Goal: Use online tool/utility: Utilize a website feature to perform a specific function

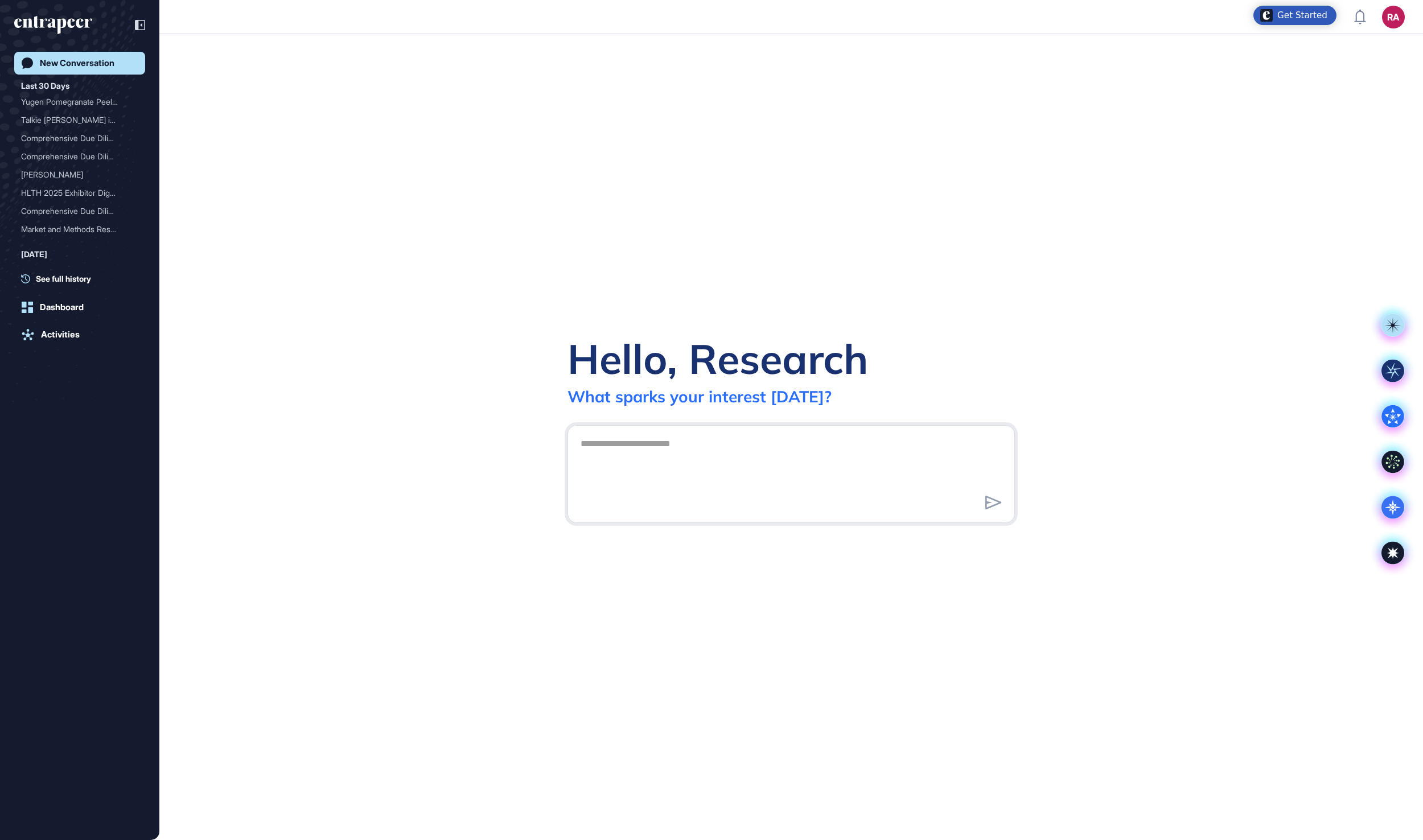
scroll to position [1, 1]
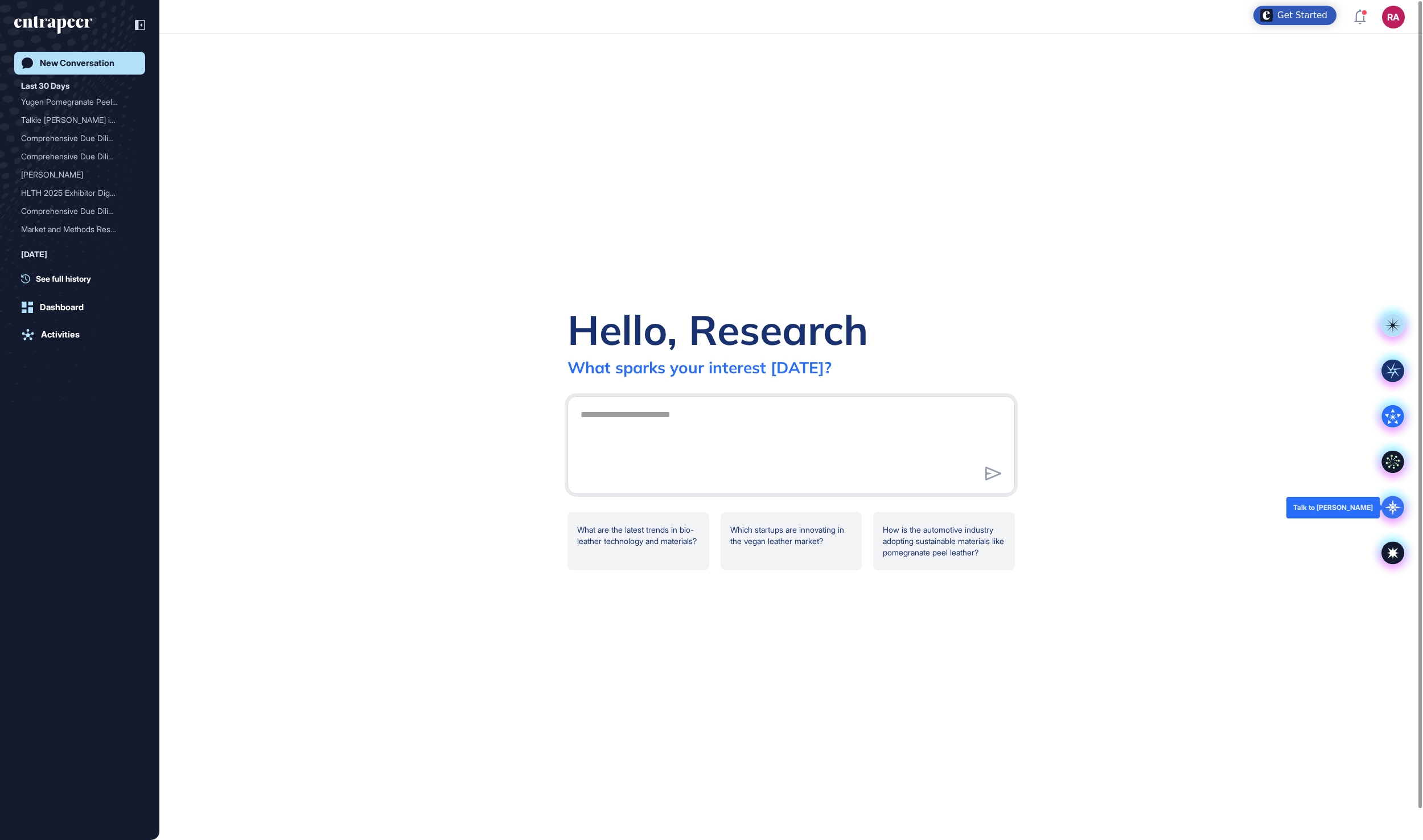
click at [1390, 519] on div at bounding box center [1392, 507] width 45 height 45
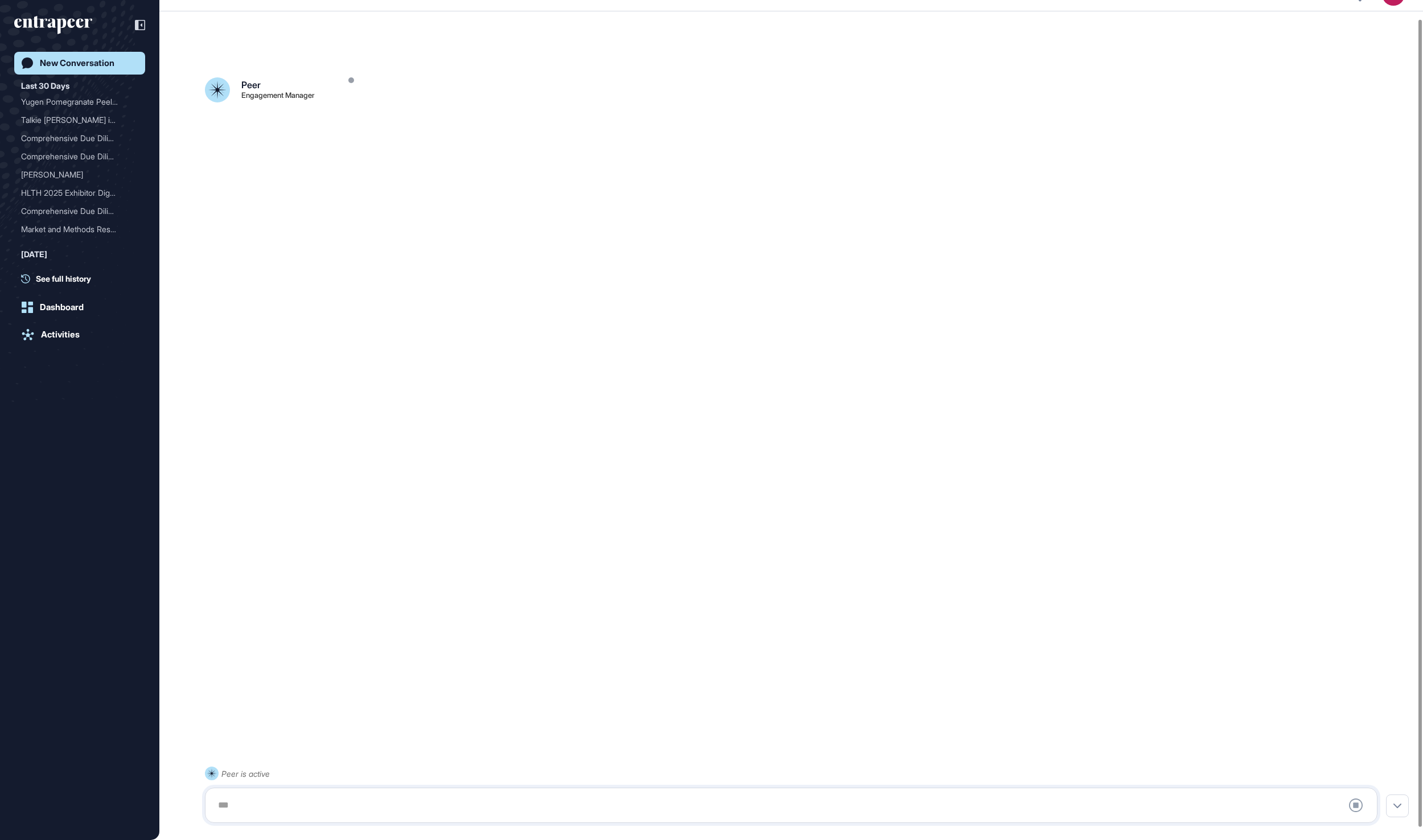
scroll to position [32, 0]
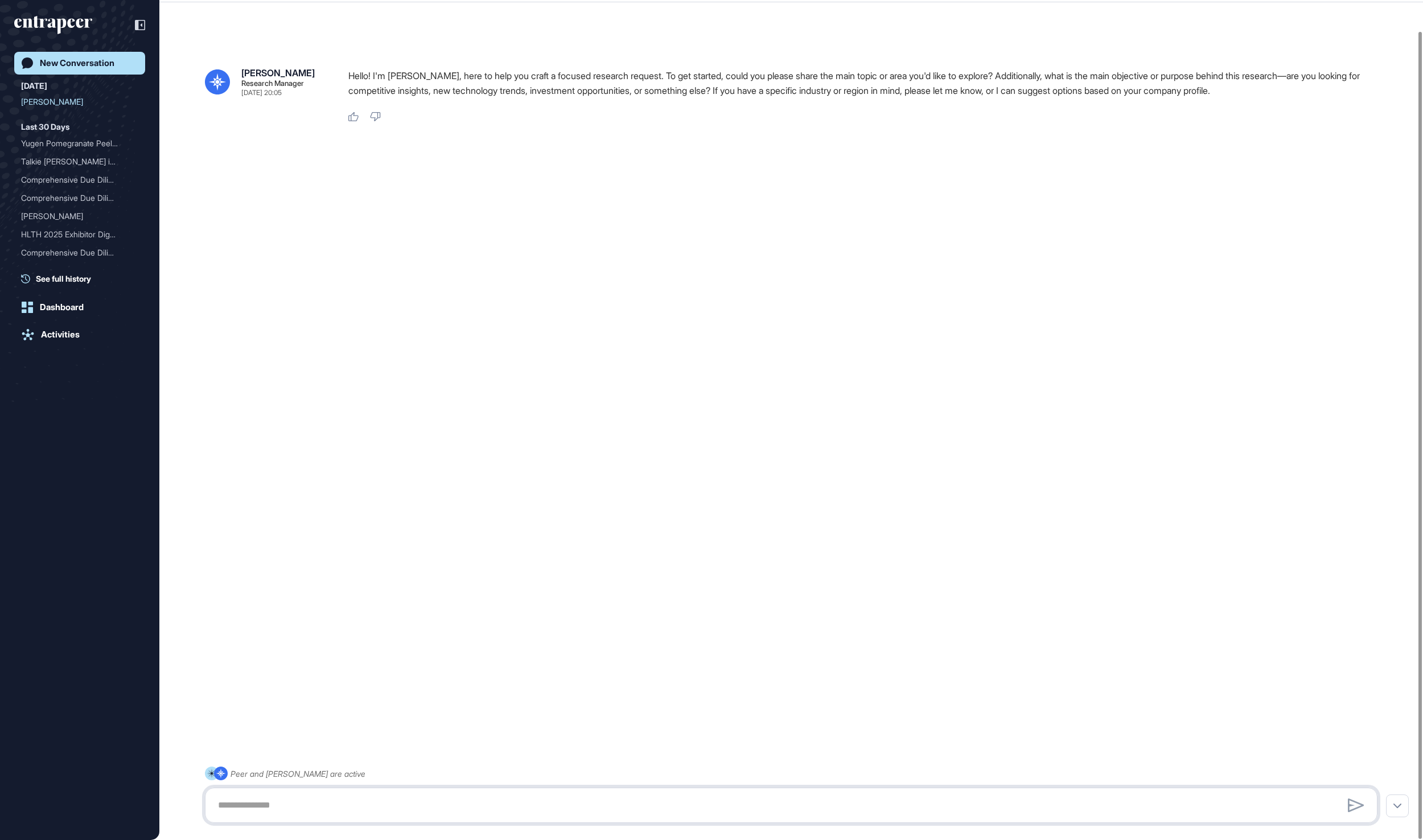
click at [939, 800] on textarea at bounding box center [791, 805] width 1160 height 23
paste textarea "**********"
click at [384, 807] on textarea "**********" at bounding box center [791, 805] width 1160 height 23
click at [944, 801] on textarea "**********" at bounding box center [791, 805] width 1160 height 23
paste textarea "**********"
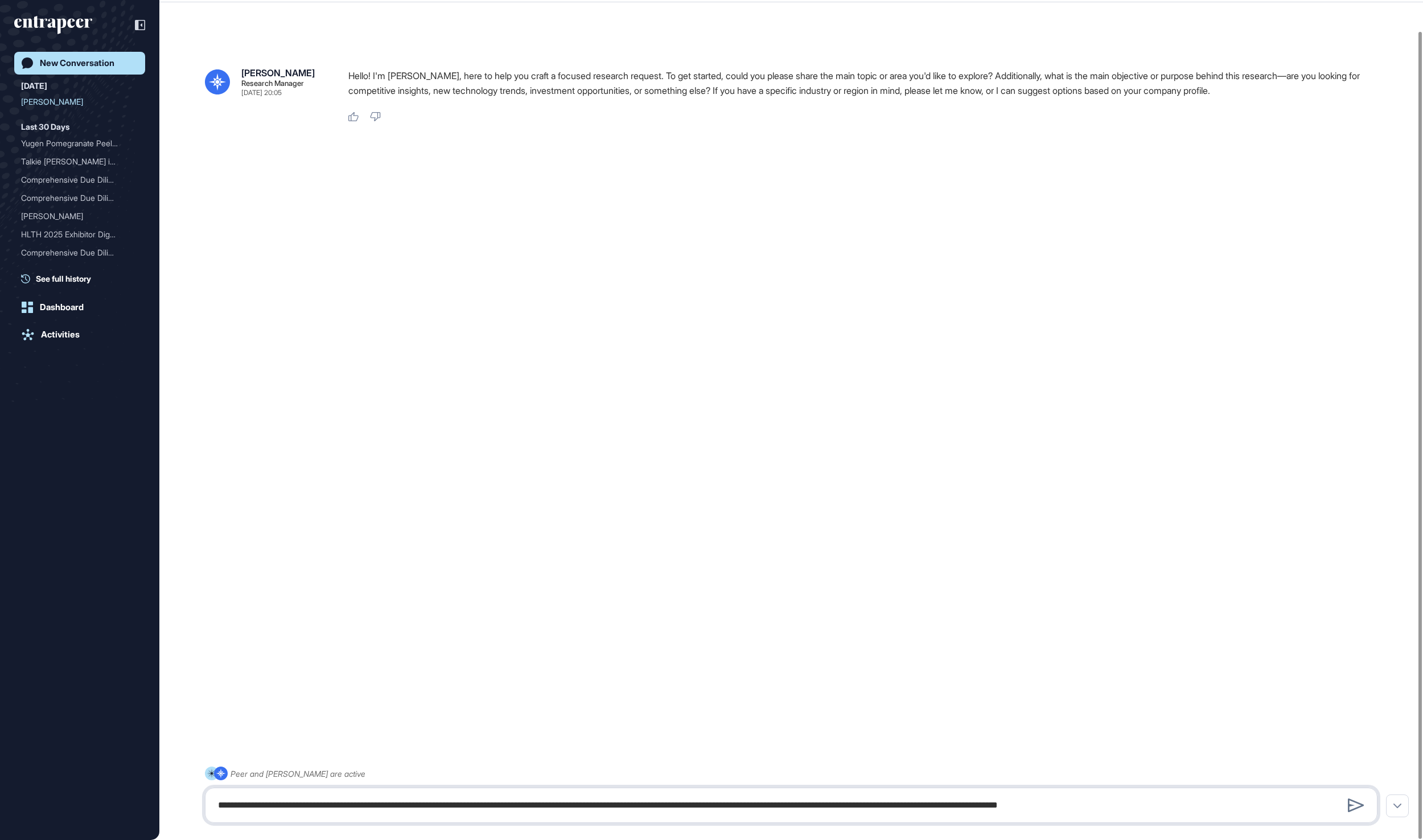
scroll to position [351, 0]
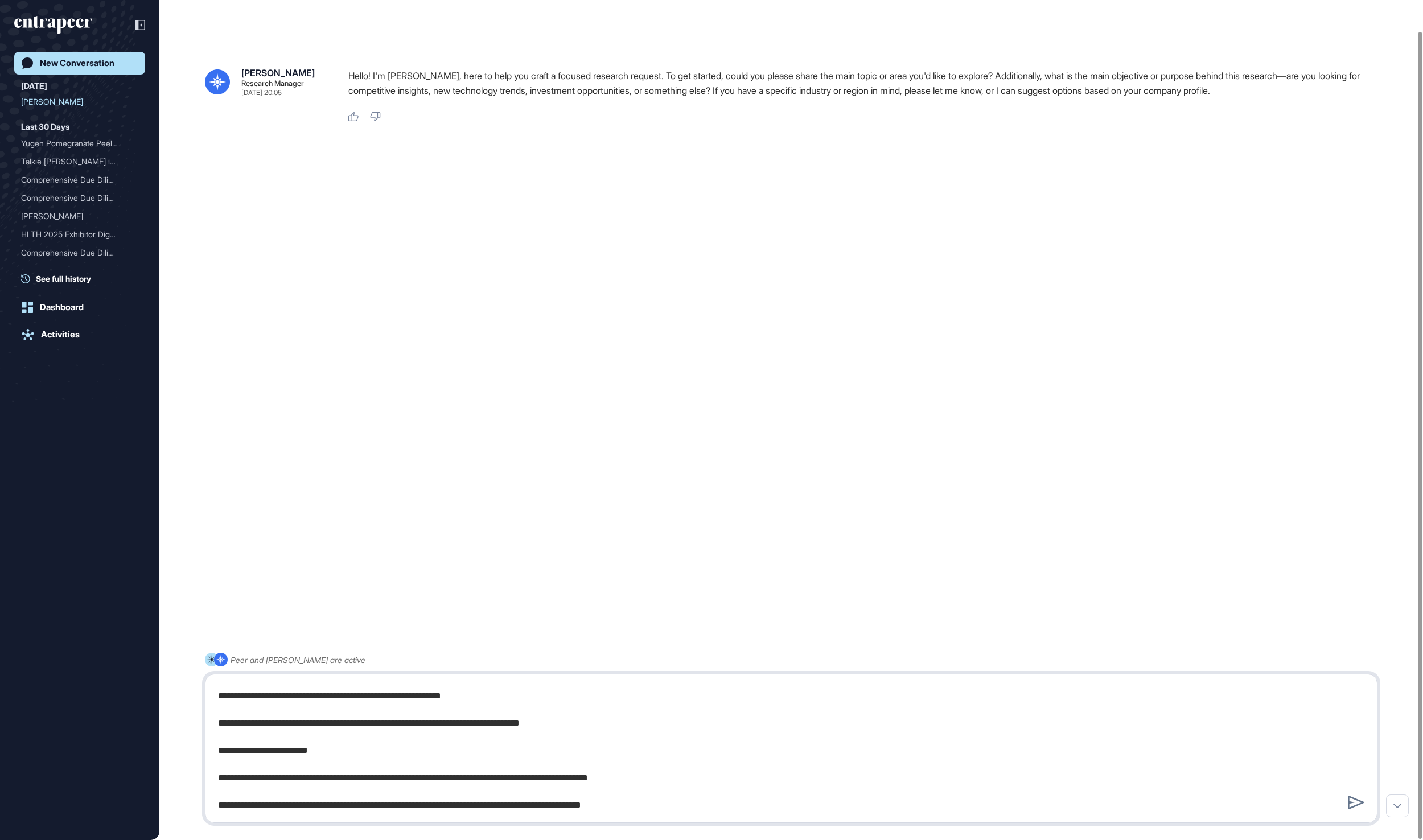
type textarea "**********"
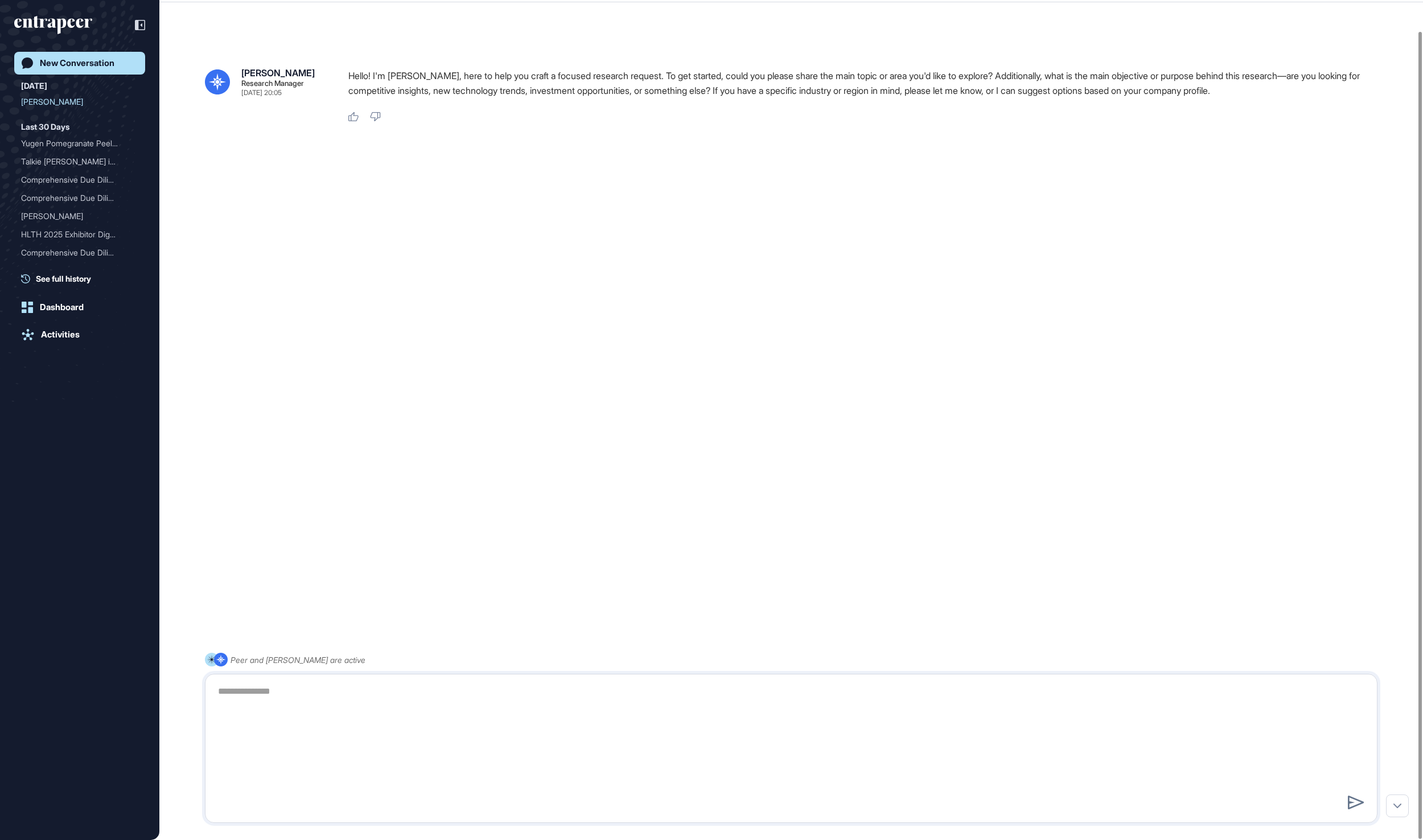
scroll to position [0, 0]
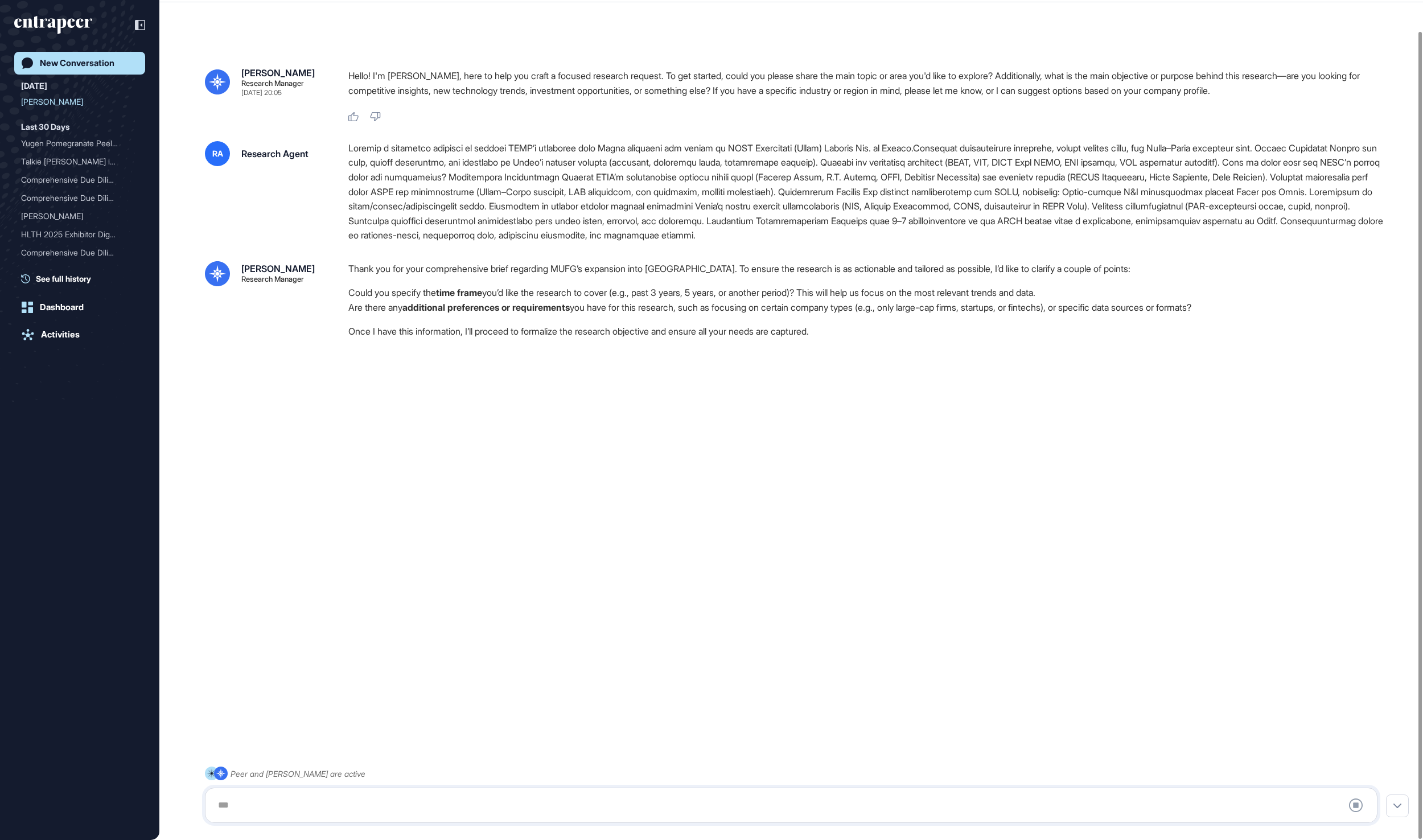
click at [856, 809] on div at bounding box center [791, 805] width 1160 height 23
click at [849, 804] on textarea at bounding box center [790, 805] width 1158 height 23
type textarea "**********"
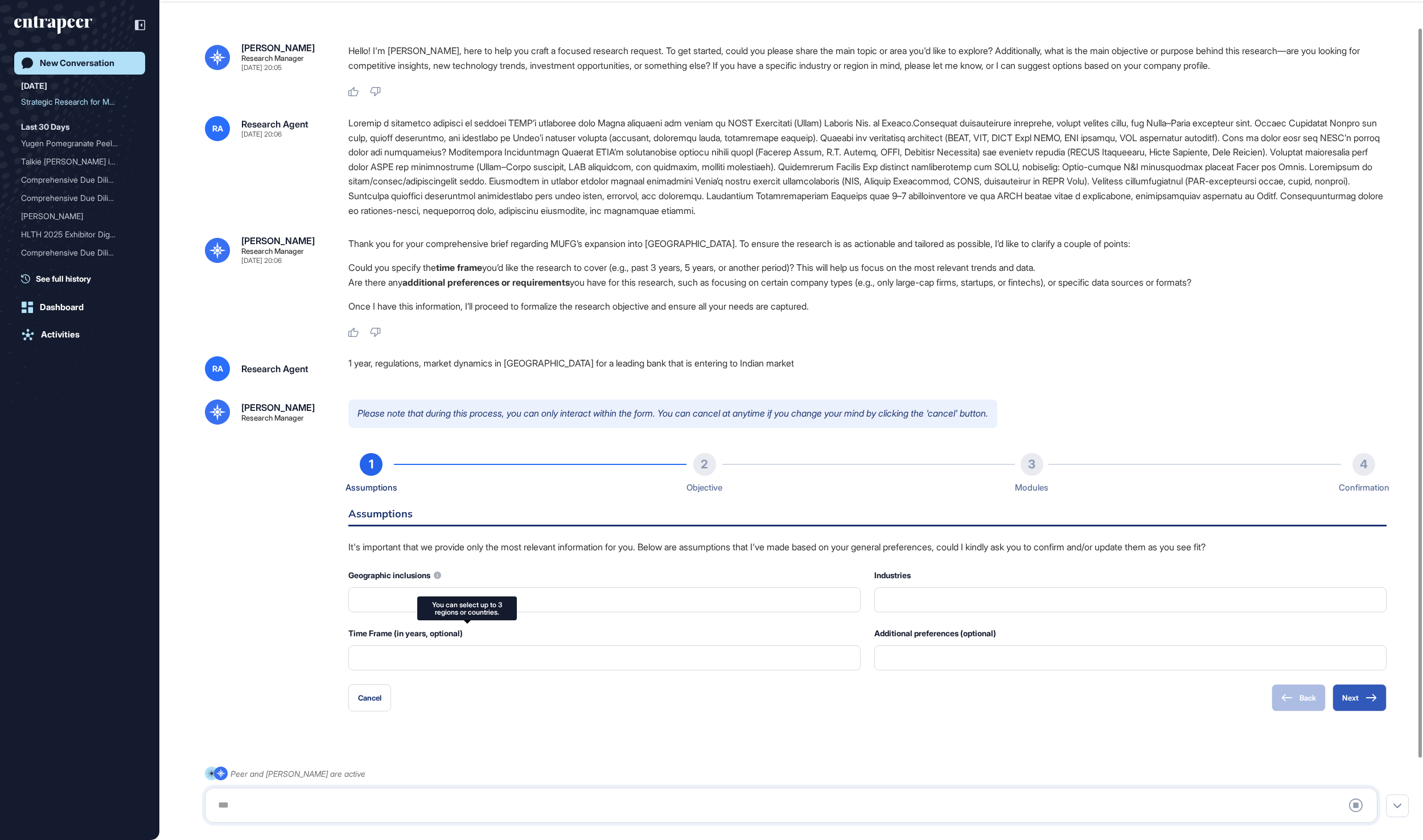
type input "**********"
type input "*"
type input "**********"
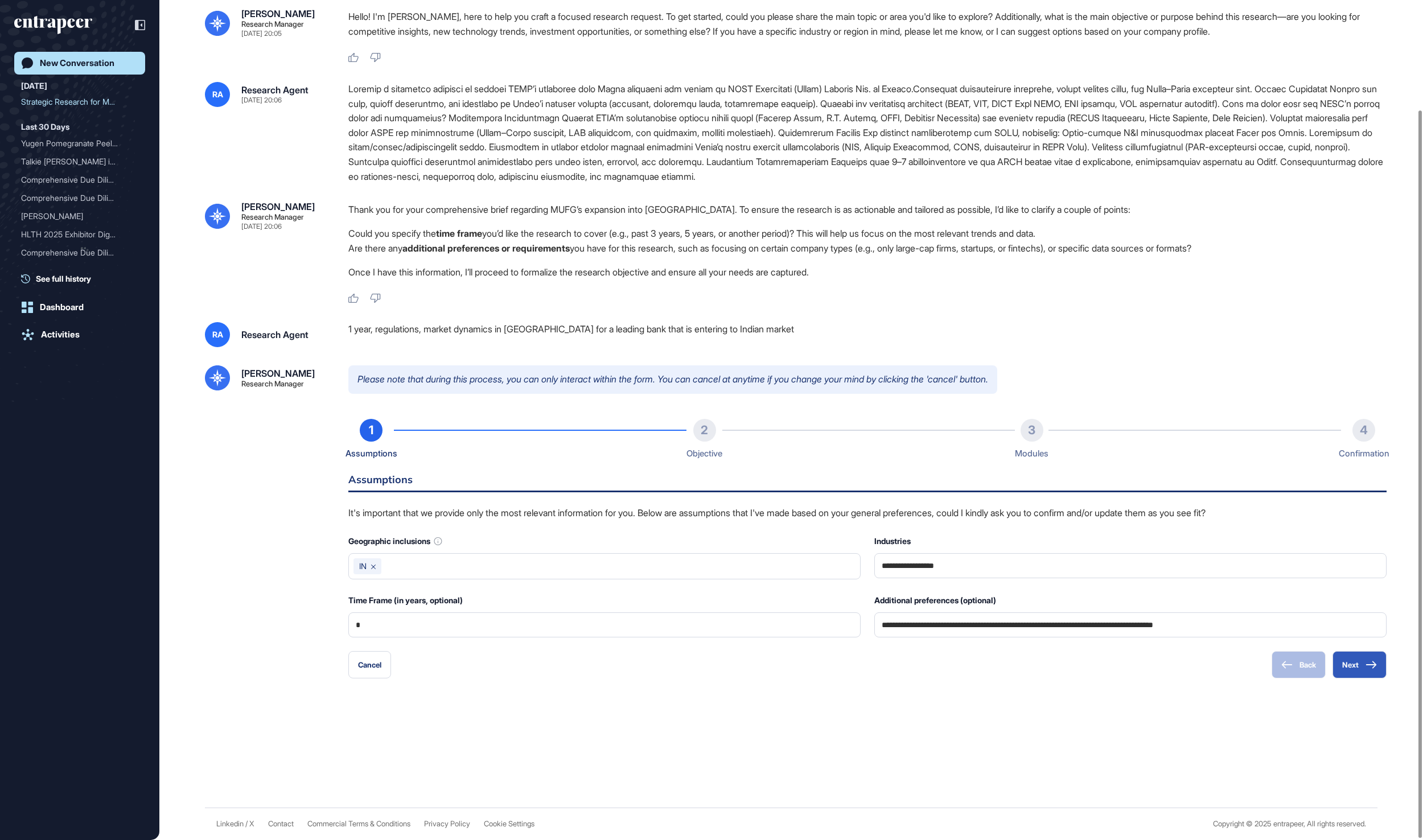
scroll to position [127, 0]
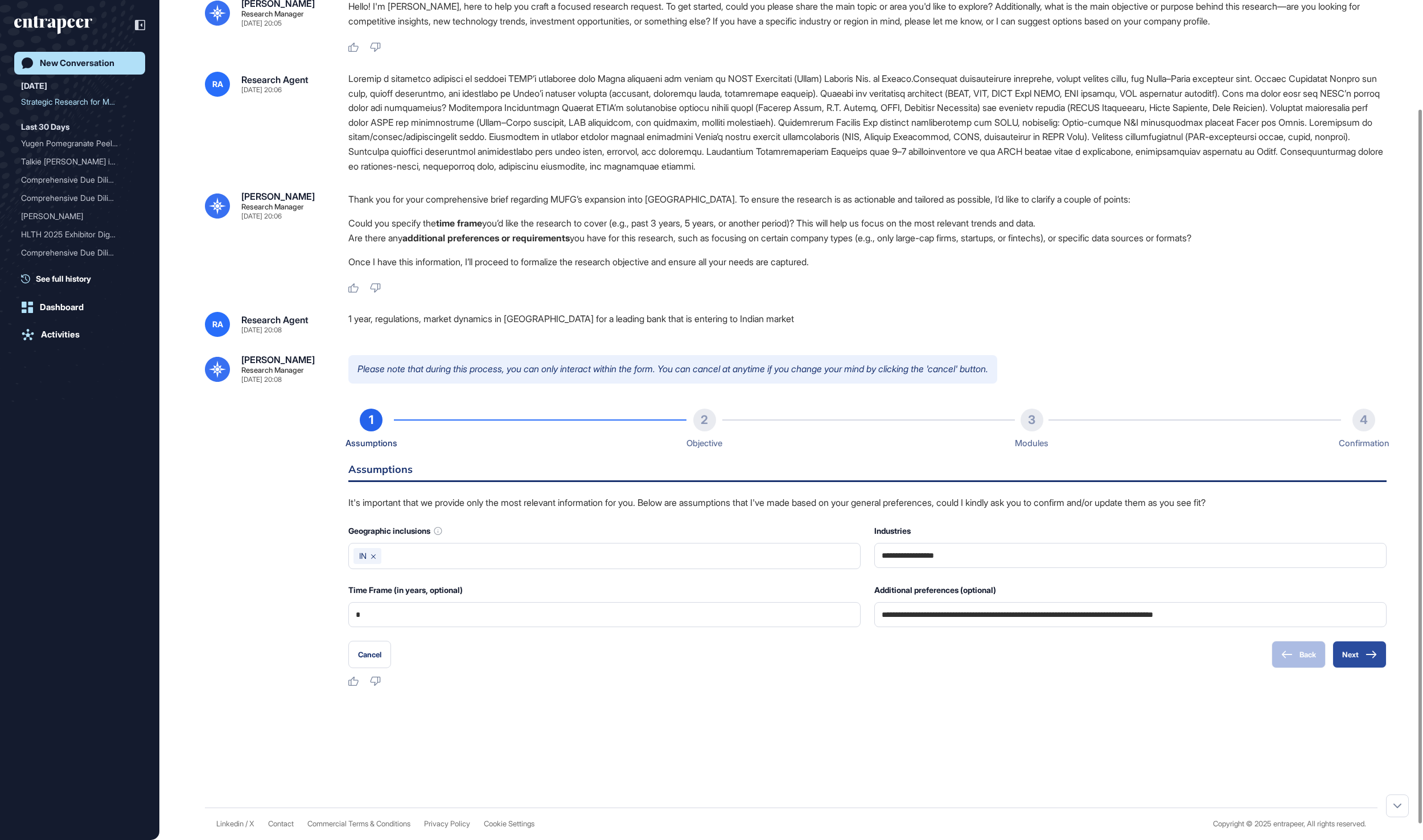
click at [1362, 668] on button "Next" at bounding box center [1359, 653] width 54 height 27
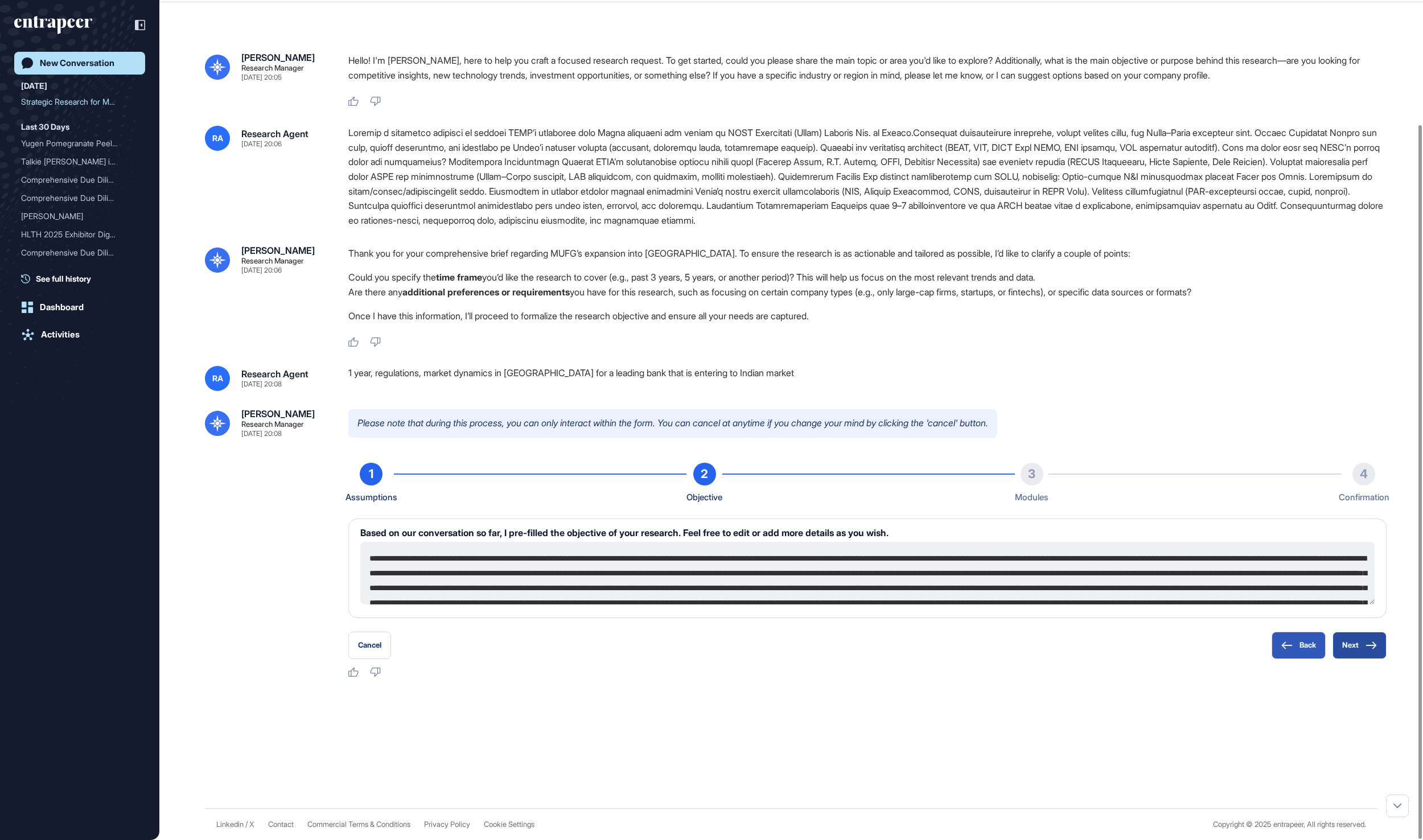
scroll to position [66, 0]
click at [1362, 654] on button "Next" at bounding box center [1359, 645] width 54 height 27
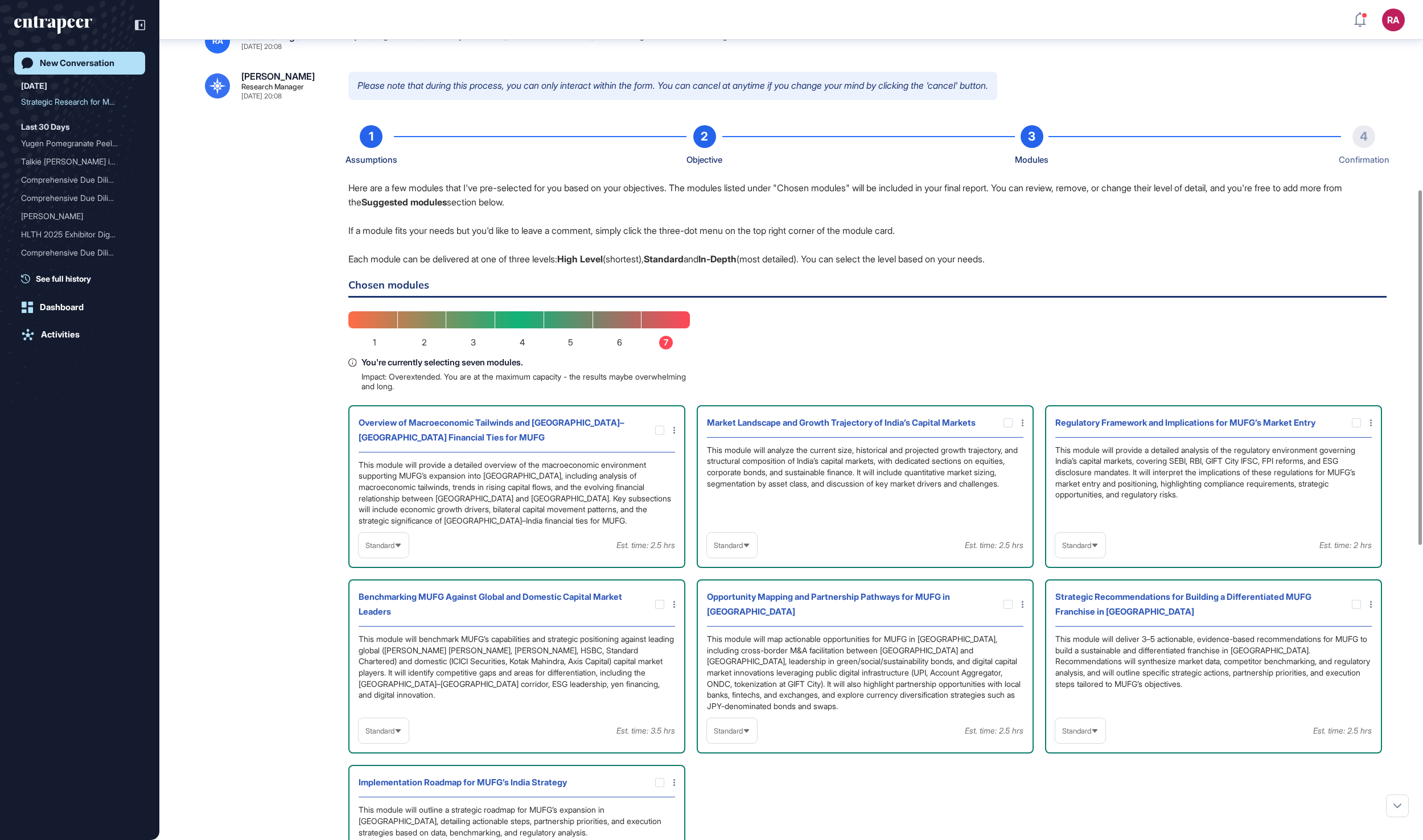
scroll to position [520, 0]
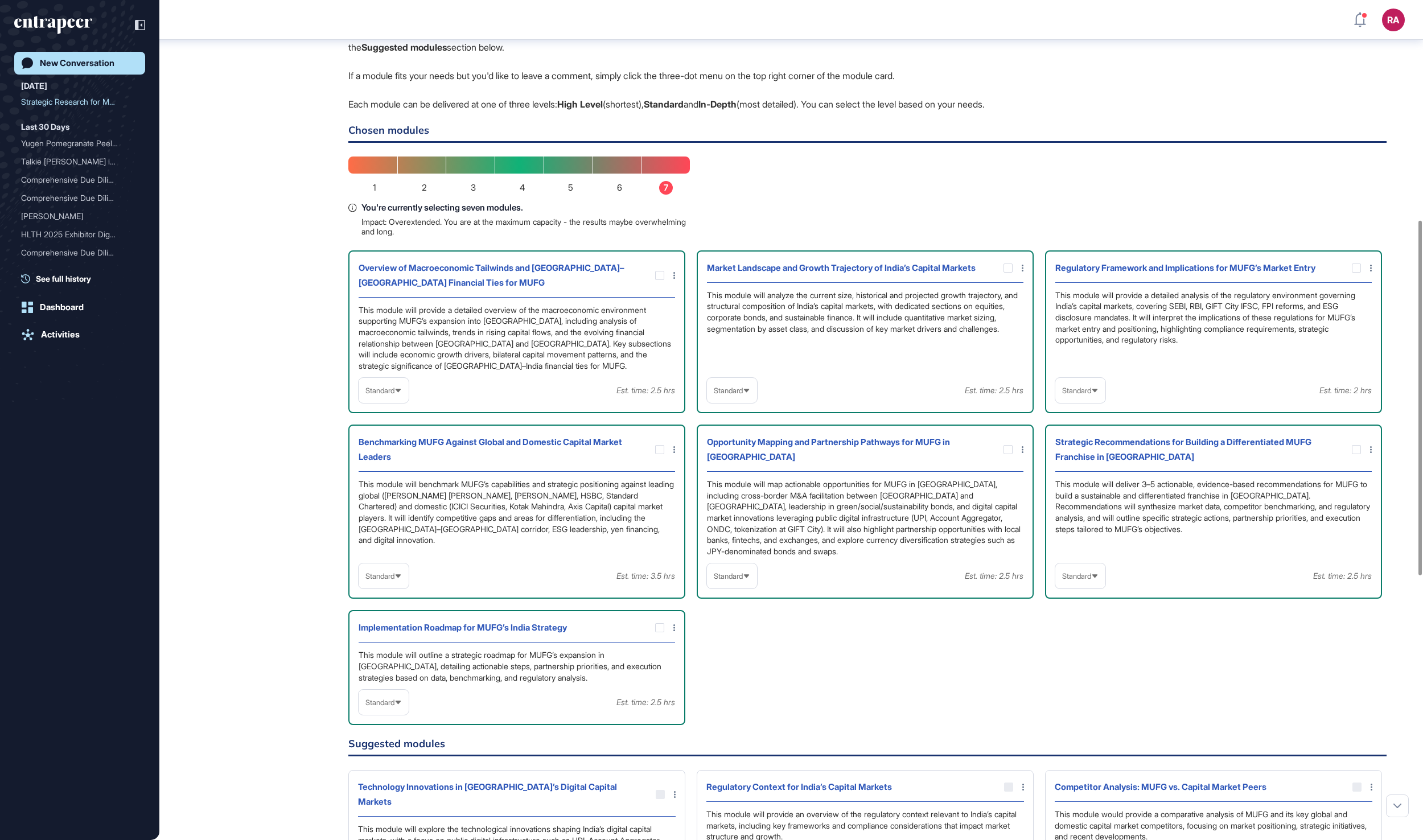
click at [384, 395] on span "Standard" at bounding box center [380, 390] width 29 height 8
click at [384, 429] on li "High-Level" at bounding box center [383, 418] width 44 height 23
click at [757, 402] on div "Standard" at bounding box center [732, 391] width 50 height 22
click at [743, 474] on li "In-depth" at bounding box center [731, 463] width 44 height 23
click at [1072, 395] on span "Standard" at bounding box center [1076, 390] width 29 height 8
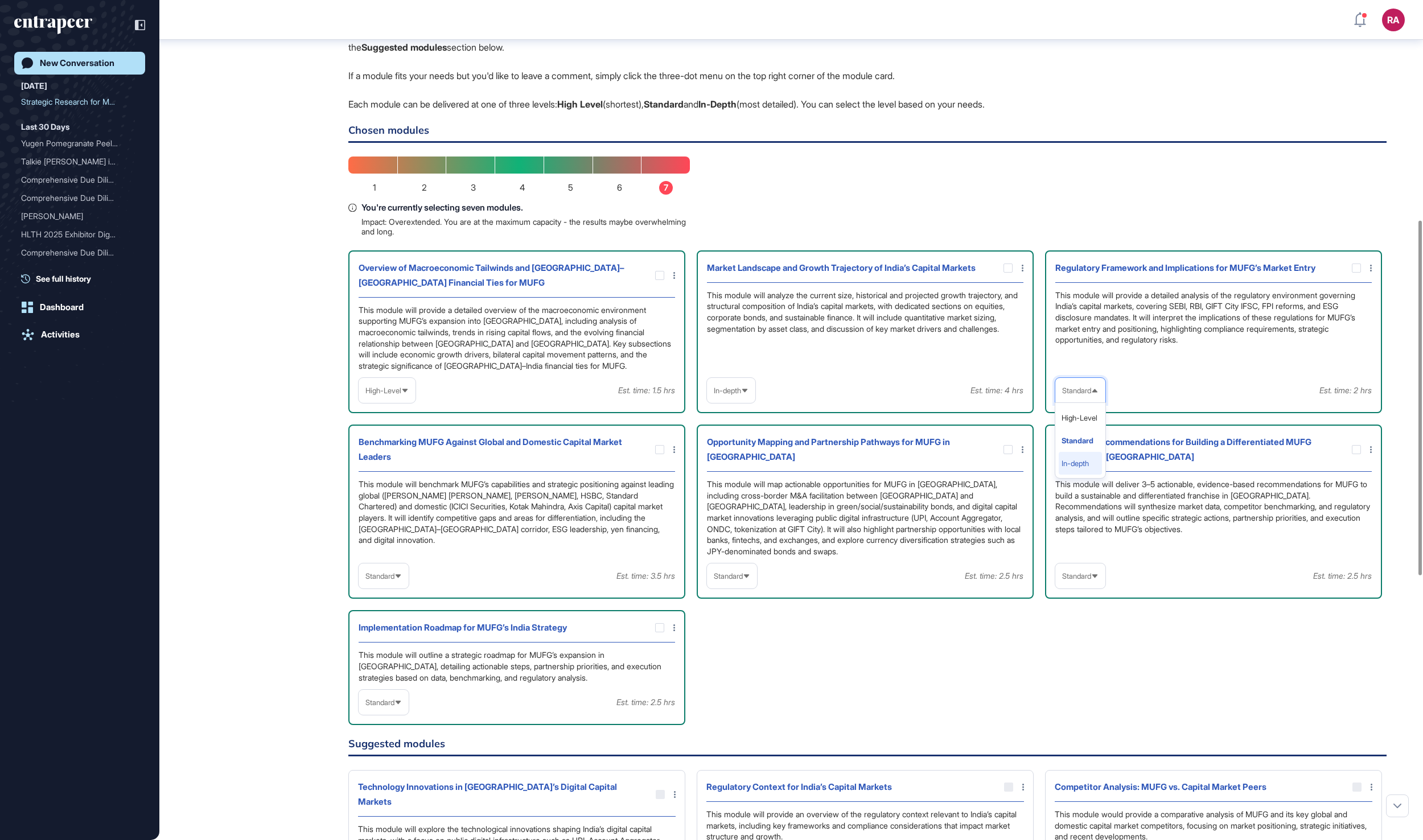
click at [1070, 474] on li "In-depth" at bounding box center [1080, 463] width 44 height 23
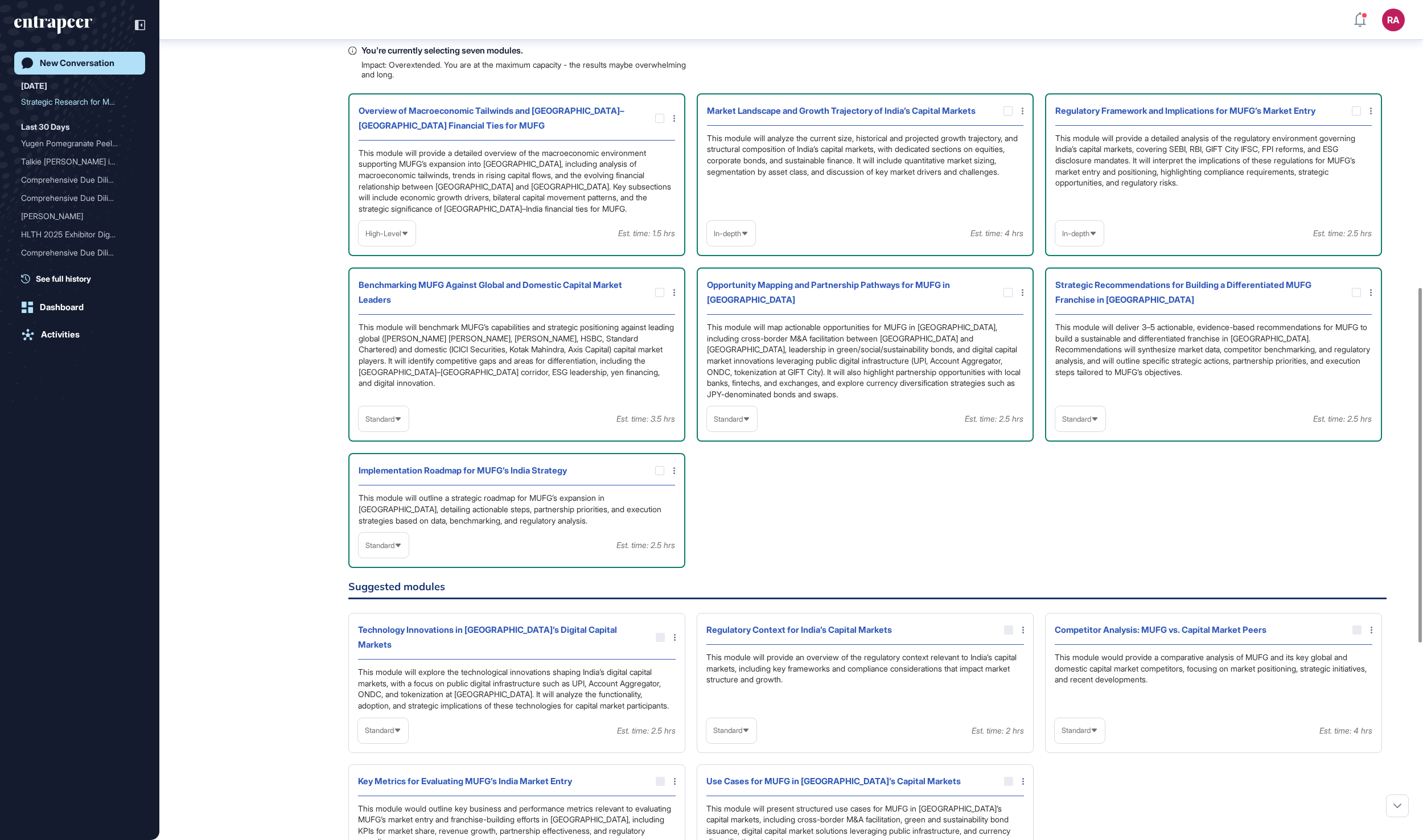
scroll to position [679, 0]
click at [743, 421] on span "Standard" at bounding box center [728, 417] width 29 height 8
click at [741, 456] on li "High-Level" at bounding box center [731, 444] width 44 height 23
click at [395, 548] on span "Standard" at bounding box center [380, 543] width 29 height 8
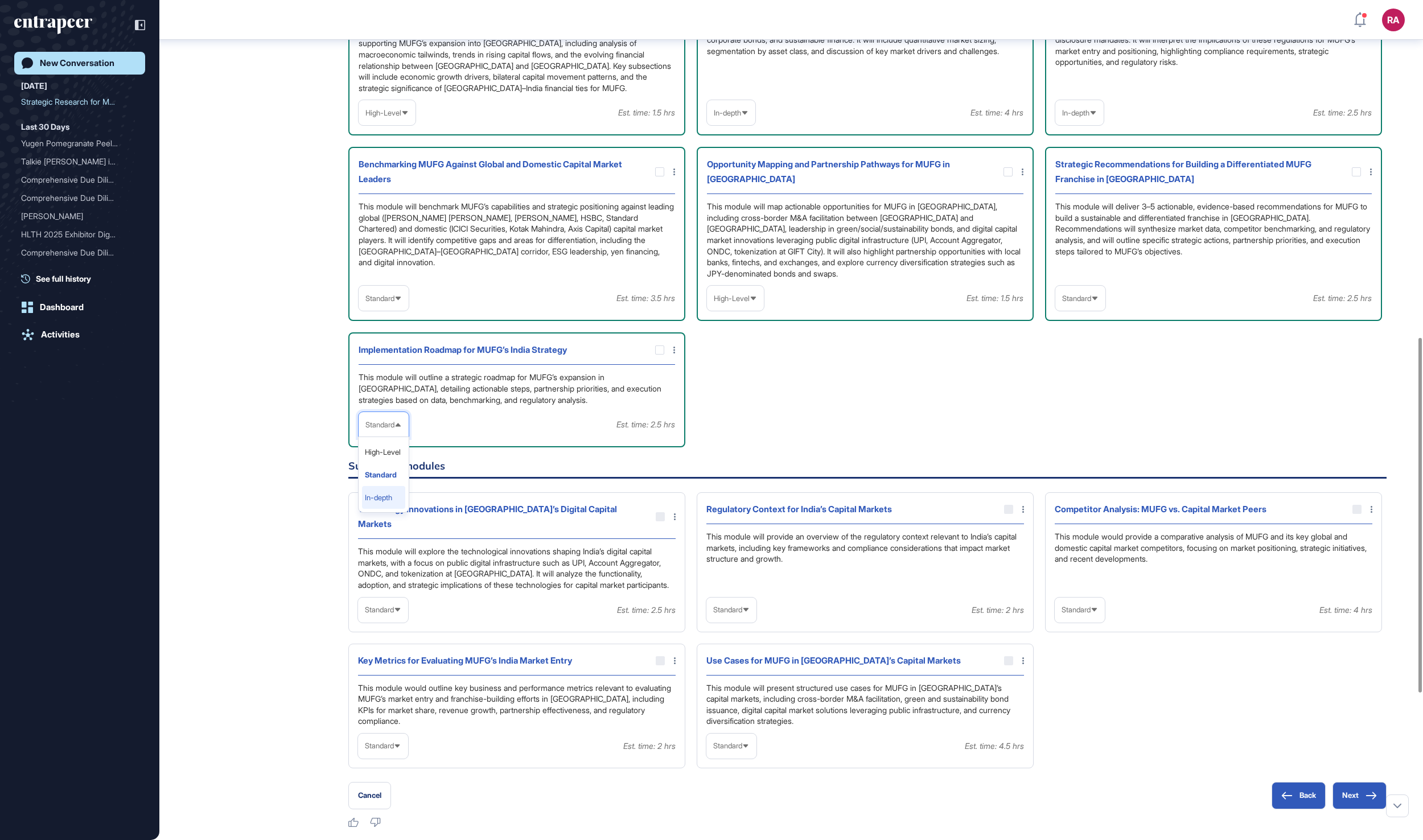
click at [394, 509] on li "In-depth" at bounding box center [383, 498] width 44 height 23
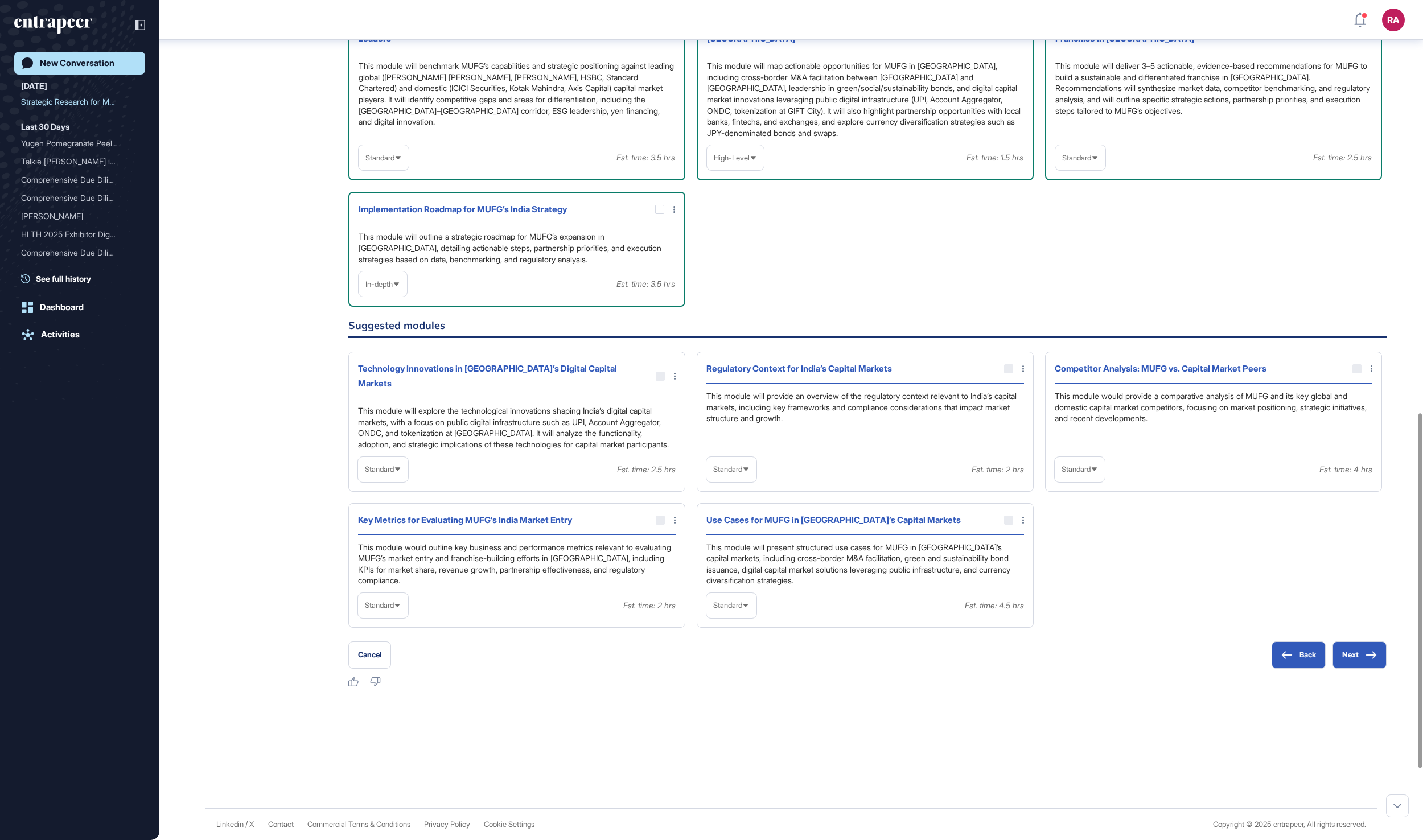
scroll to position [1006, 0]
click at [1008, 524] on div at bounding box center [1009, 521] width 9 height 9
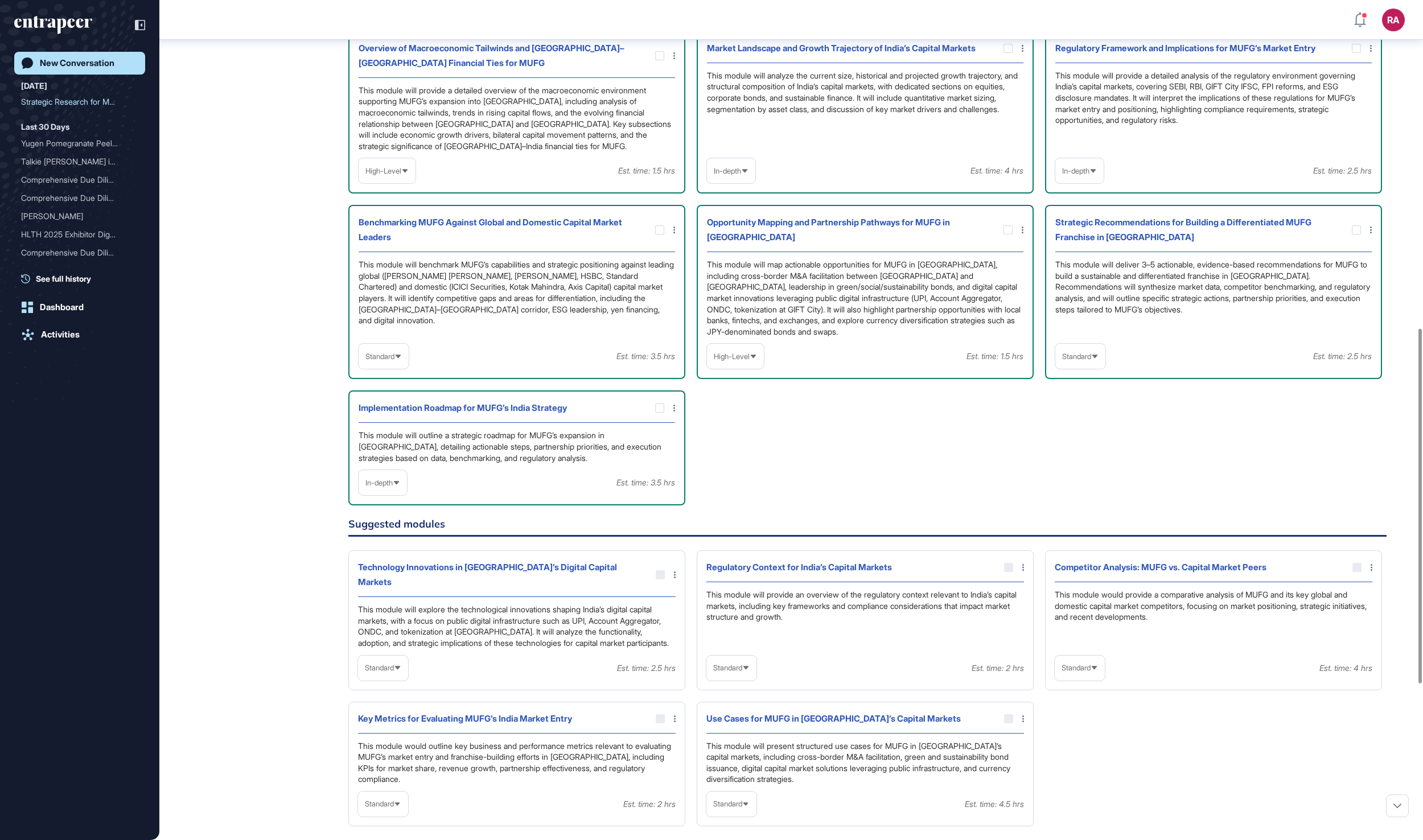
scroll to position [716, 0]
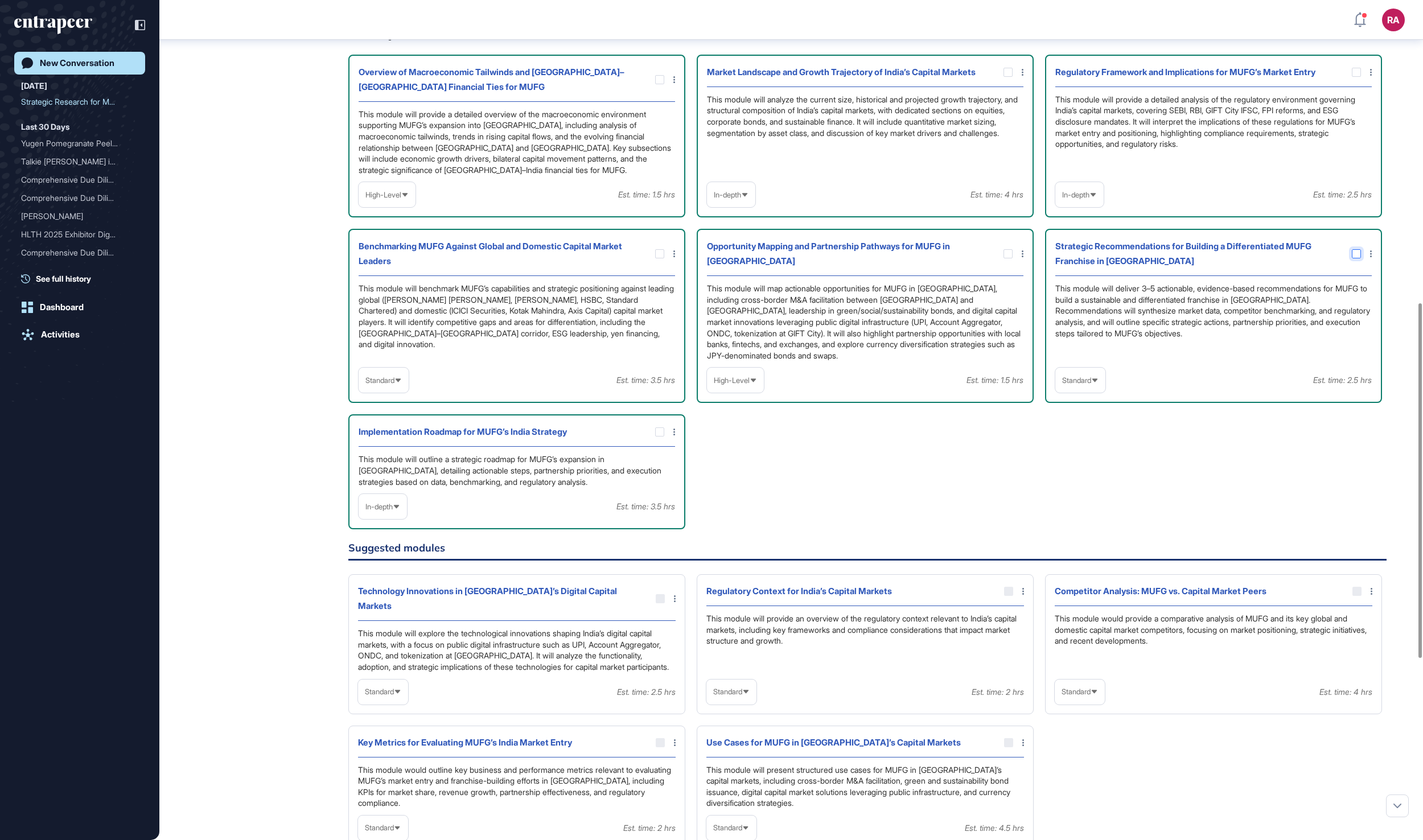
click at [0, 0] on icon at bounding box center [0, 0] width 0 height 0
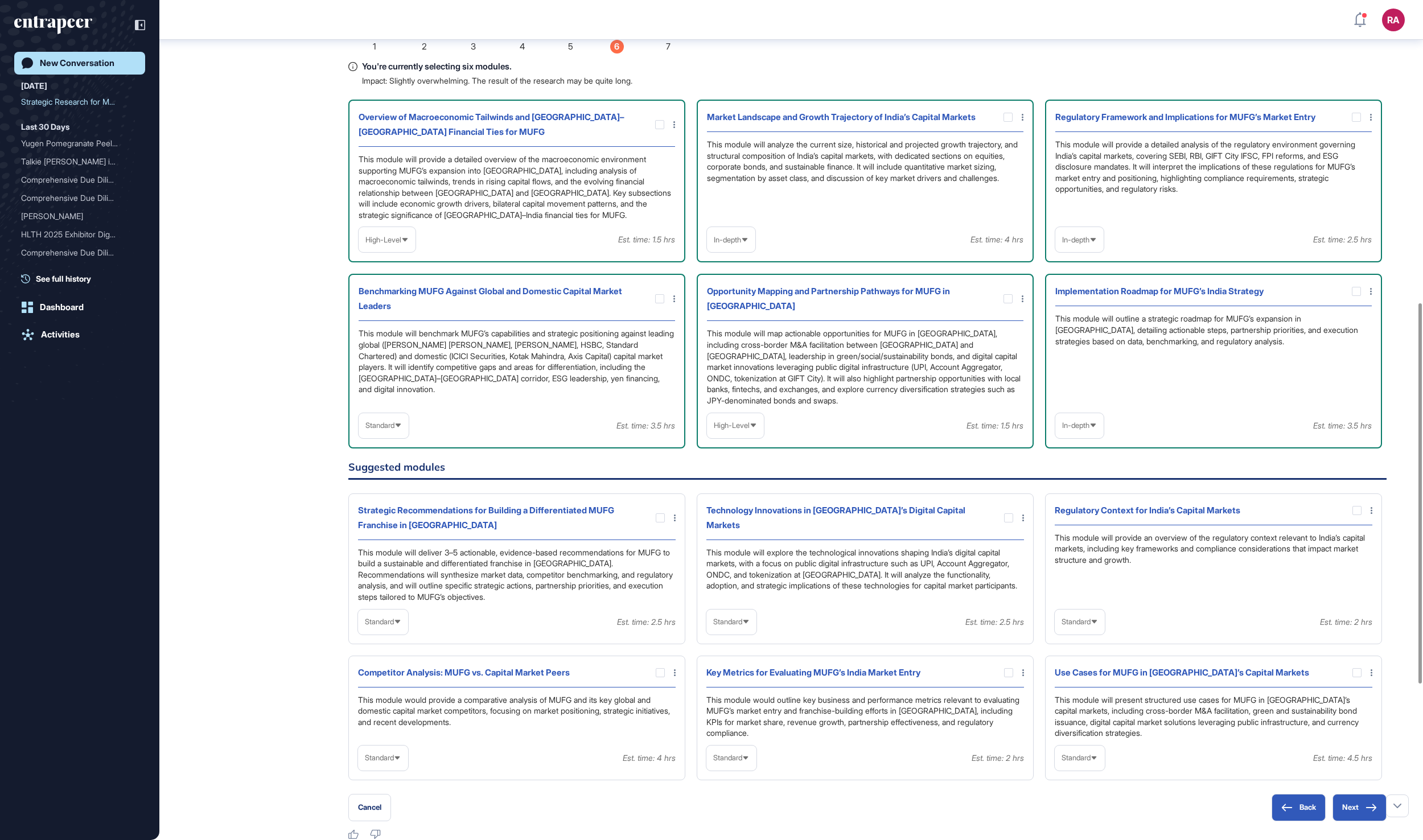
scroll to position [659, 0]
click at [0, 0] on icon at bounding box center [0, 0] width 0 height 0
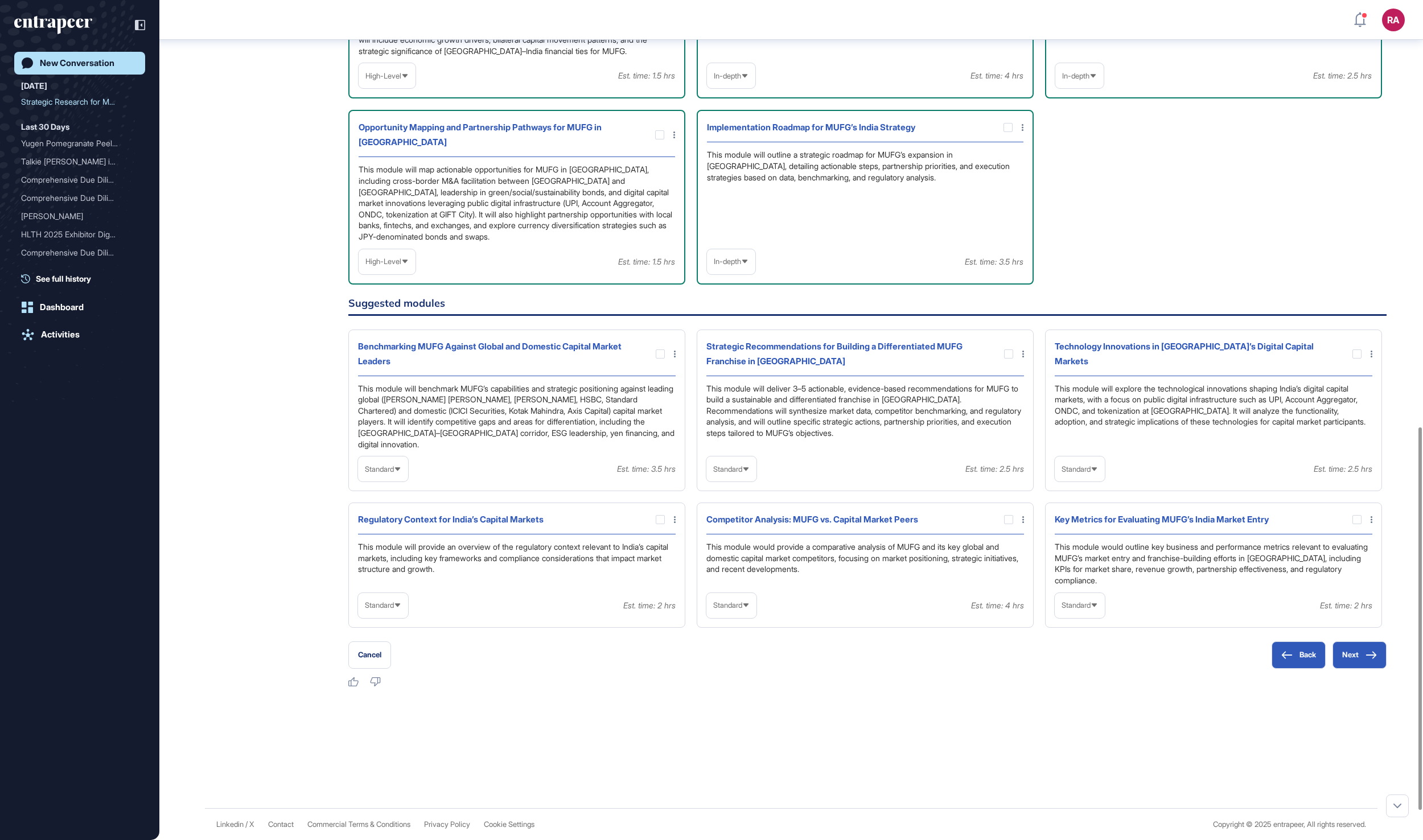
scroll to position [950, 0]
click at [400, 607] on icon at bounding box center [398, 605] width 6 height 4
click at [405, 690] on li "In-depth" at bounding box center [382, 678] width 44 height 23
click at [659, 524] on div at bounding box center [660, 520] width 9 height 9
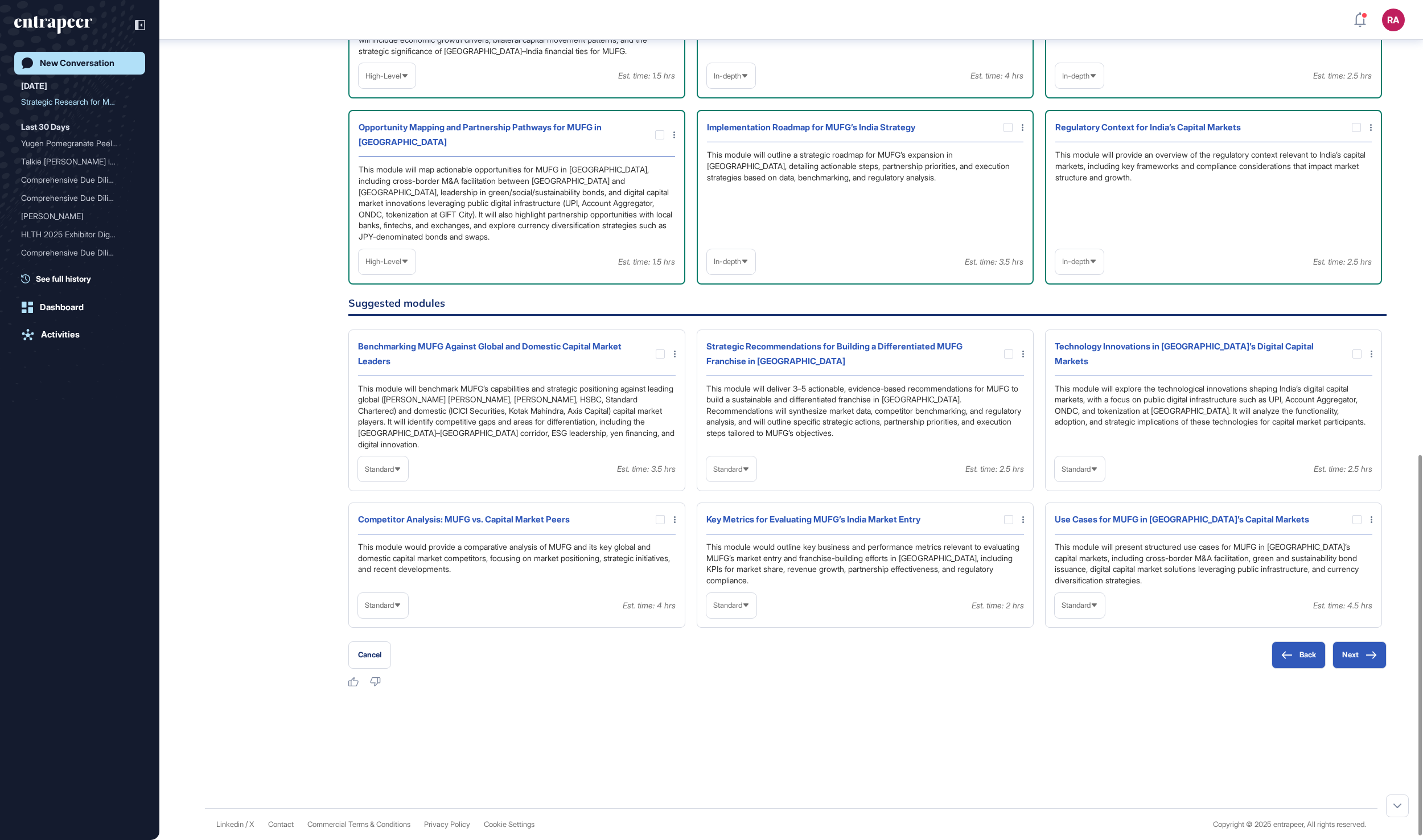
scroll to position [1004, 0]
click at [1091, 610] on span "Standard" at bounding box center [1075, 604] width 29 height 8
click at [1083, 683] on li "In-depth" at bounding box center [1080, 678] width 44 height 23
click at [1354, 515] on div at bounding box center [1357, 520] width 9 height 9
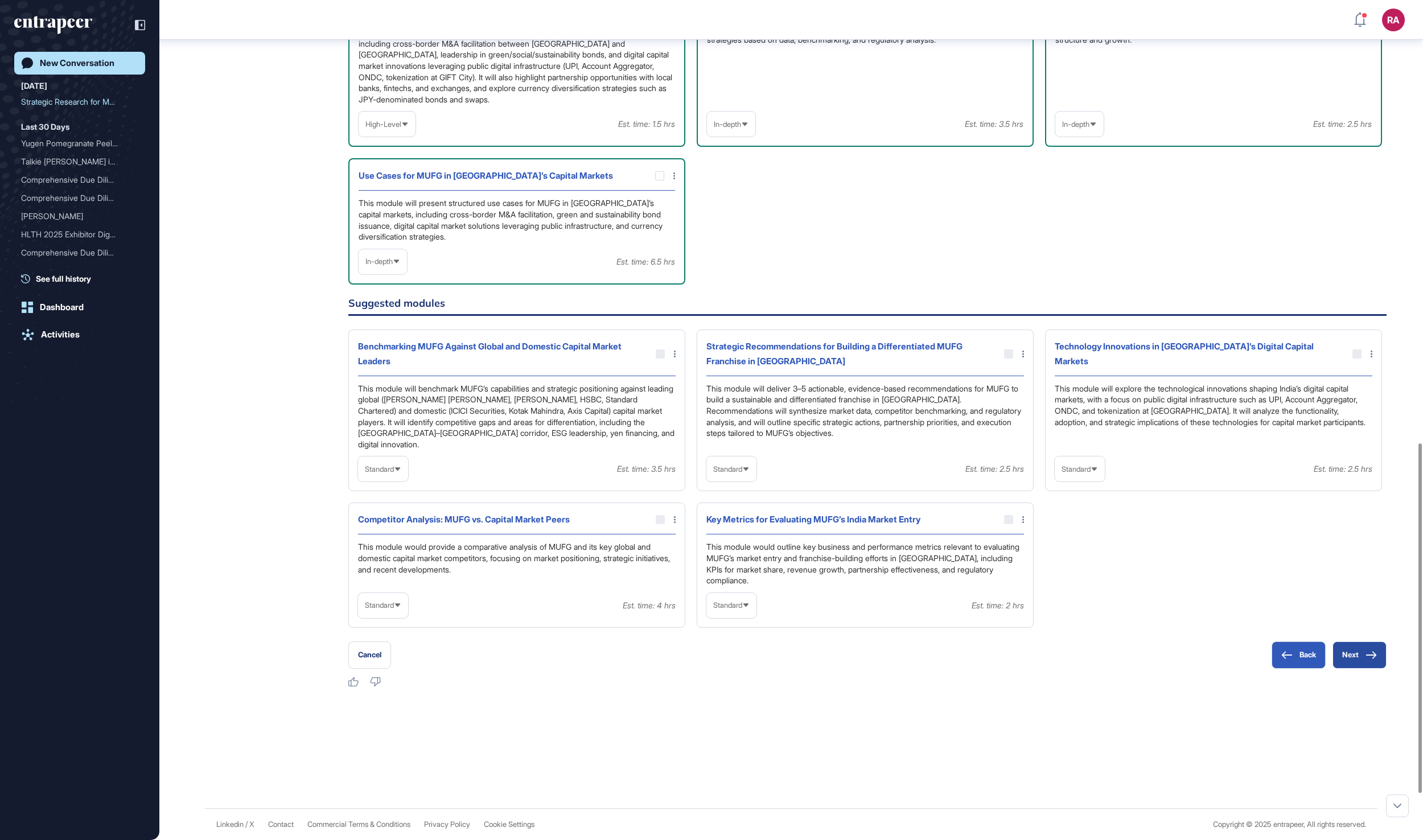
click at [1352, 668] on button "Next" at bounding box center [1359, 654] width 54 height 27
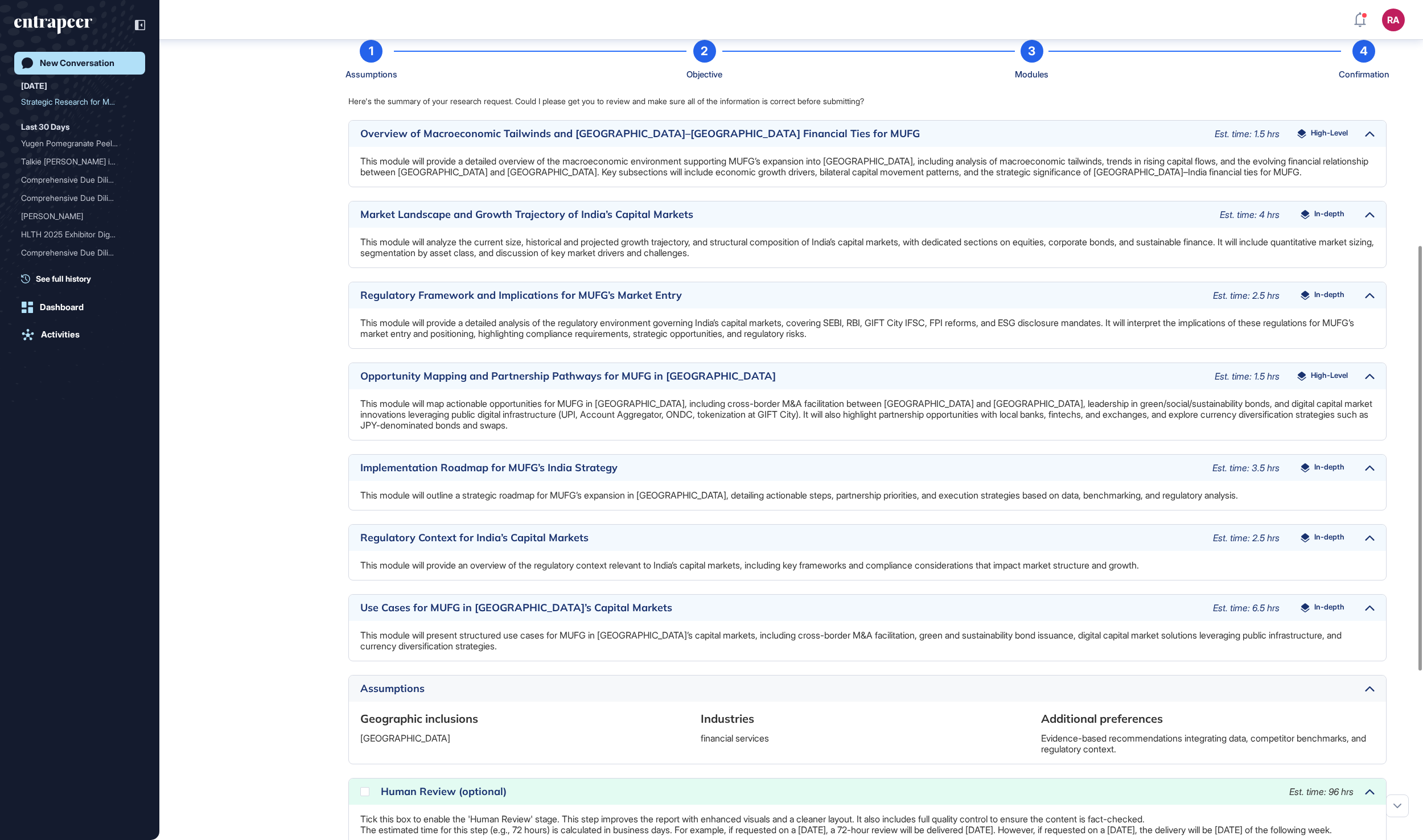
scroll to position [673, 0]
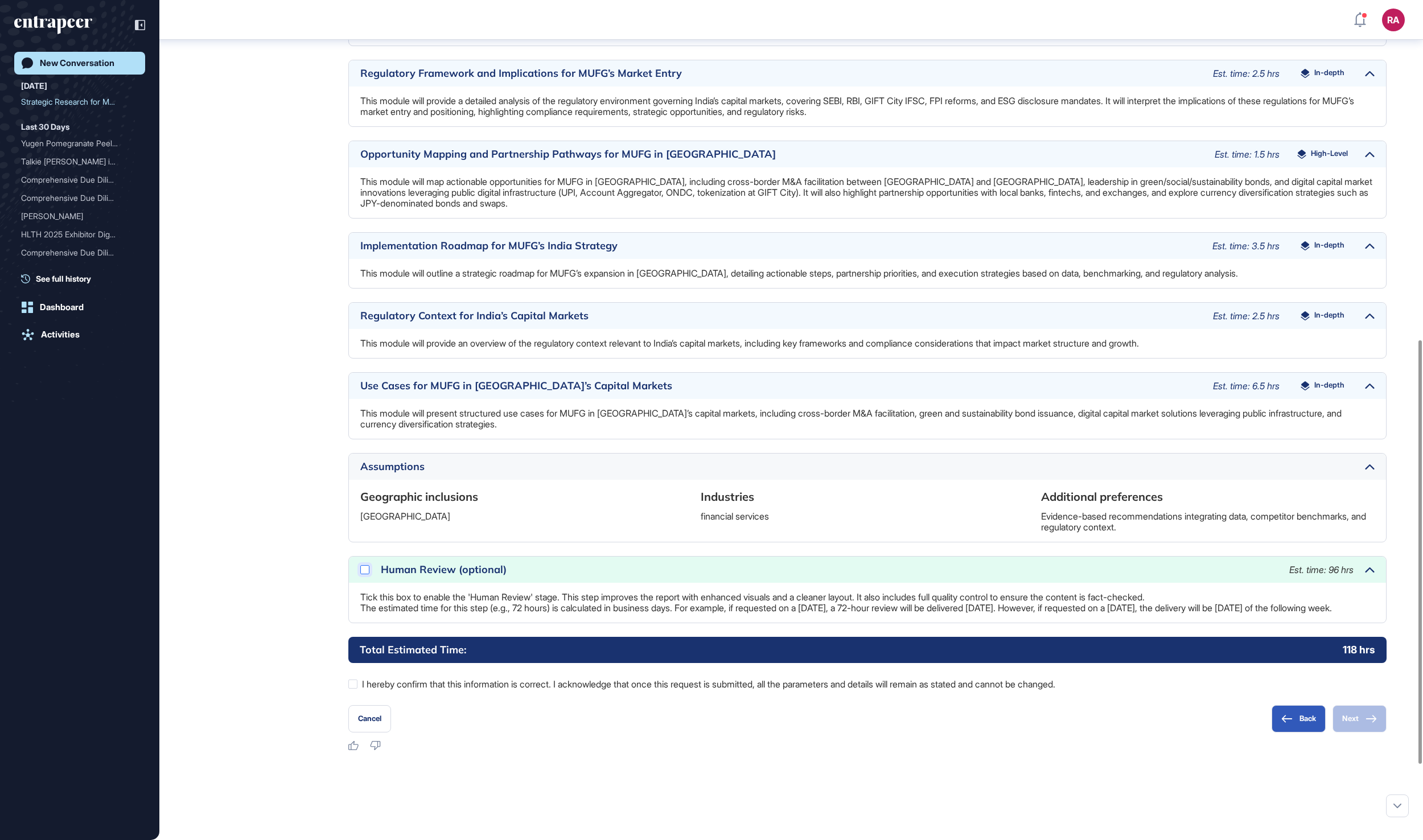
click at [0, 0] on icon at bounding box center [0, 0] width 0 height 0
click at [353, 689] on div at bounding box center [353, 684] width 9 height 9
click at [1339, 732] on button "Next" at bounding box center [1359, 718] width 54 height 27
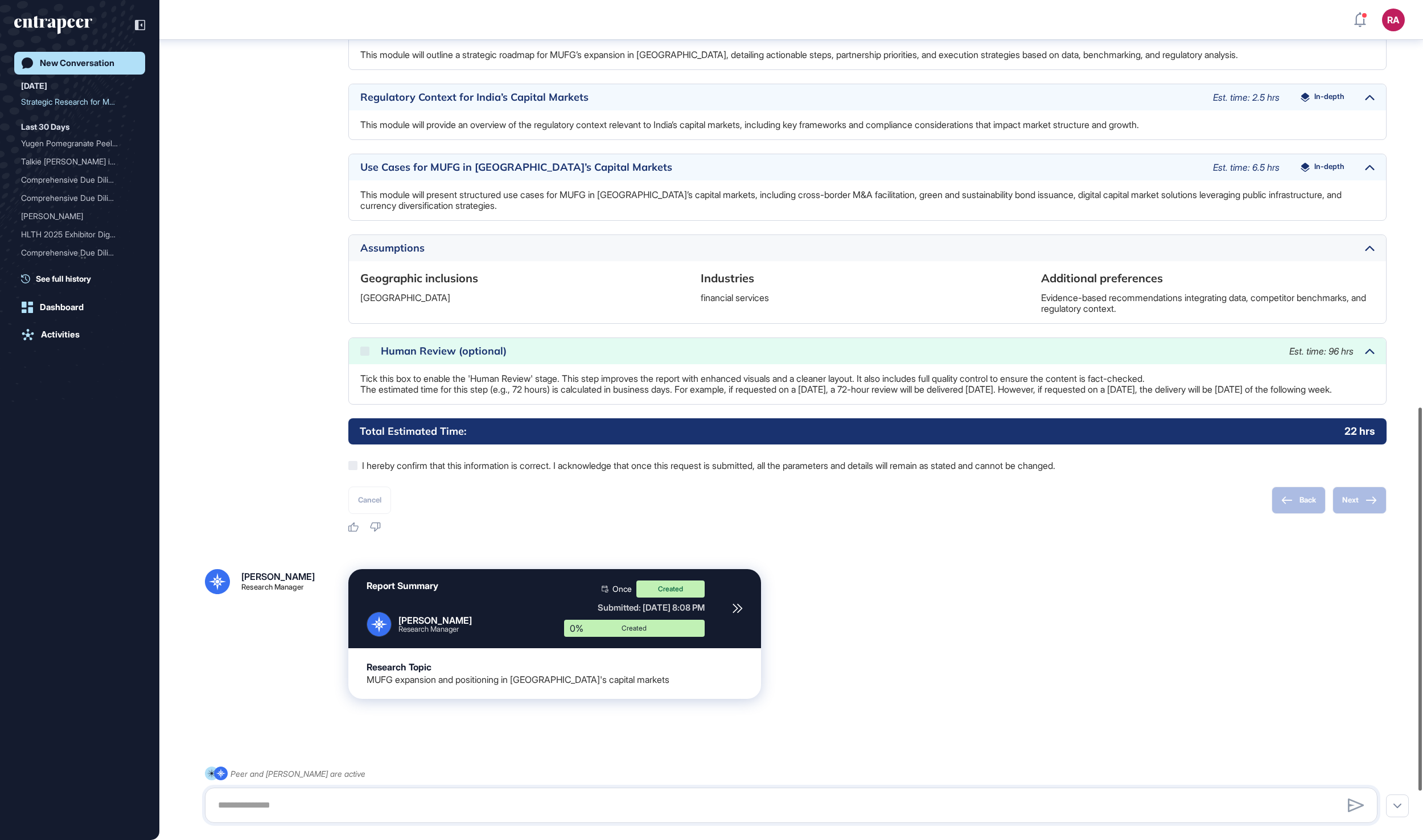
scroll to position [998, 0]
